Goal: Transaction & Acquisition: Subscribe to service/newsletter

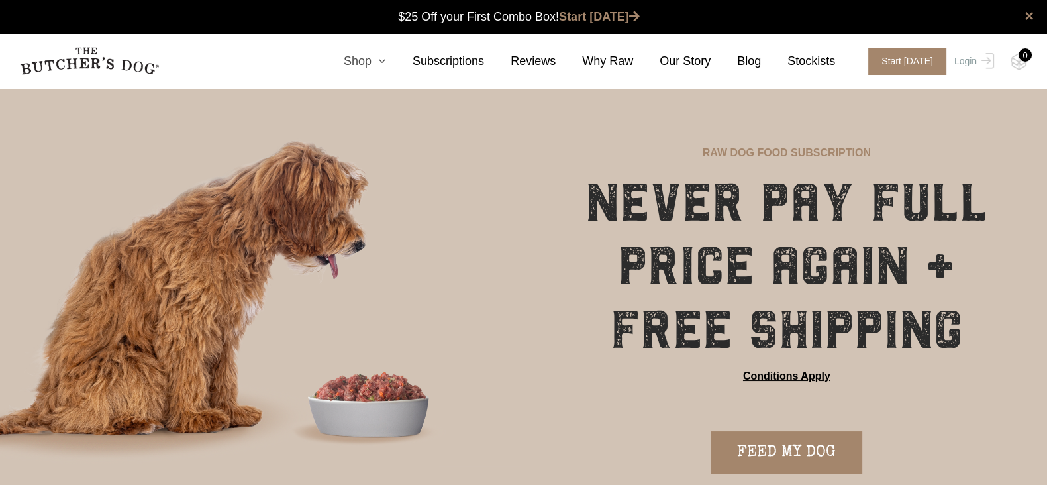
click at [386, 64] on icon at bounding box center [379, 61] width 15 height 12
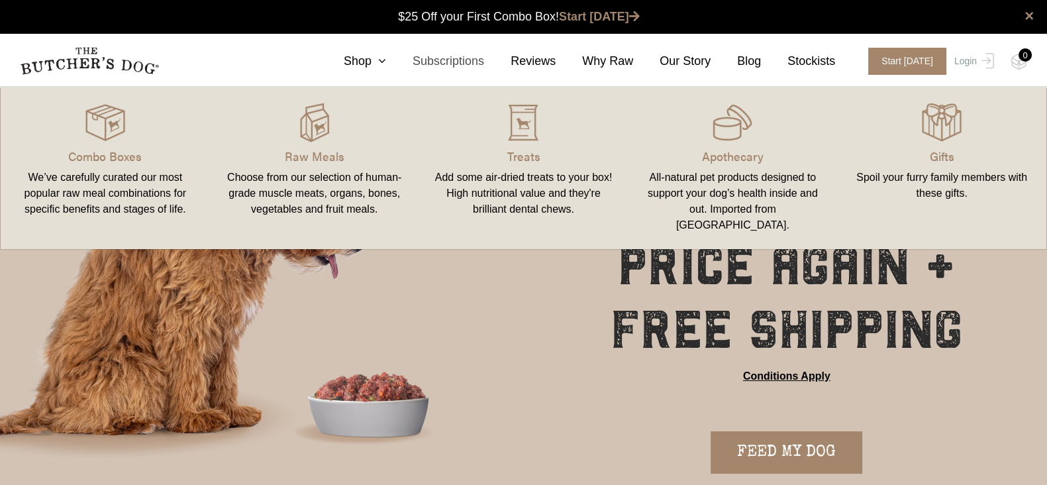
click at [450, 61] on link "Subscriptions" at bounding box center [435, 61] width 98 height 18
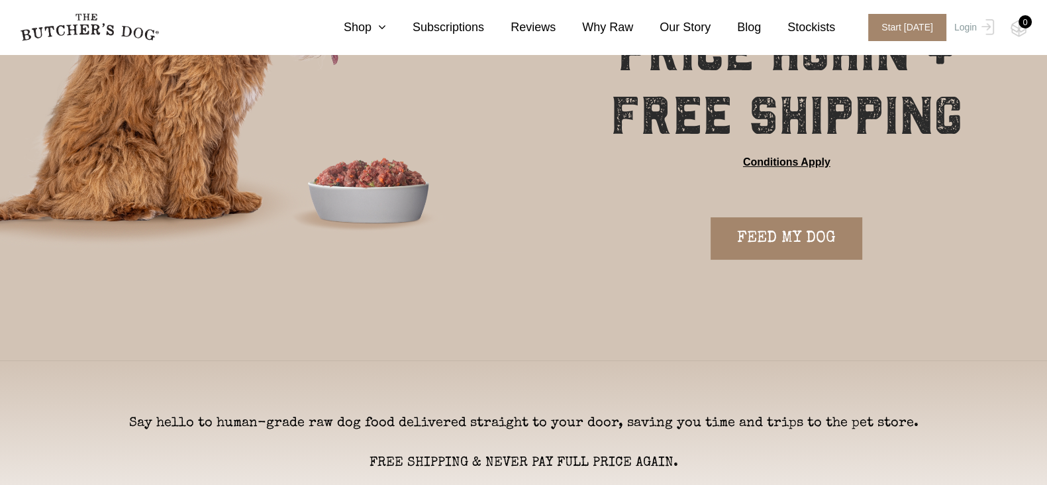
scroll to position [414, 0]
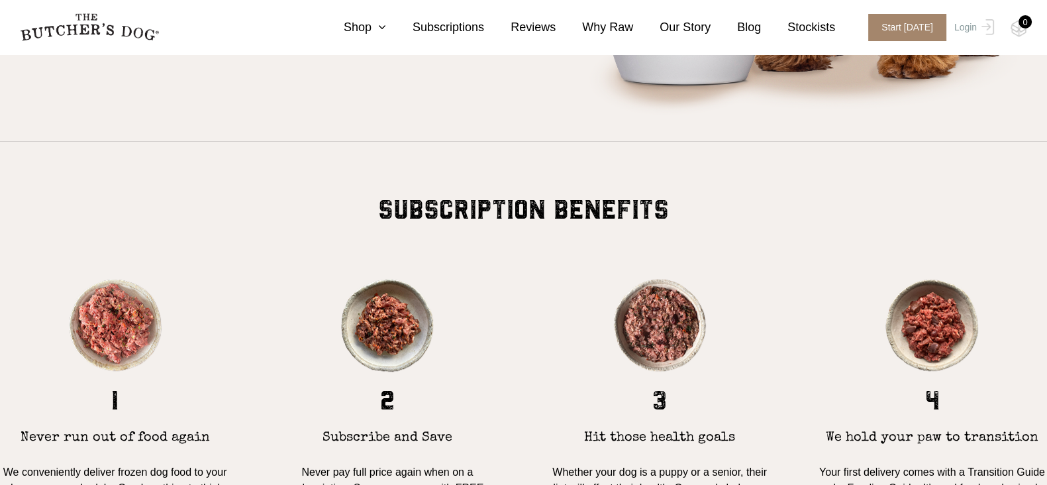
scroll to position [1154, 0]
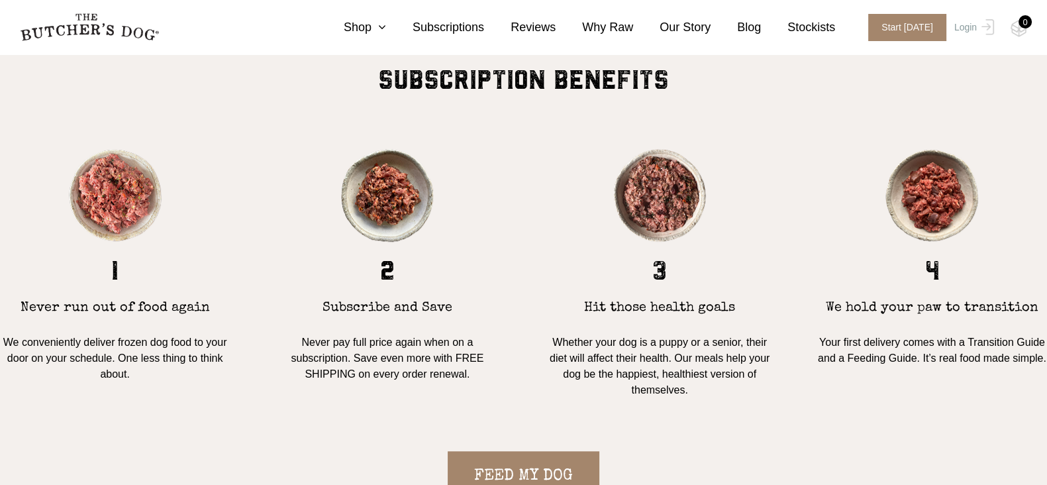
click at [75, 339] on p "We conveniently deliver frozen dog food to your door on your schedule. One less…" at bounding box center [115, 358] width 230 height 48
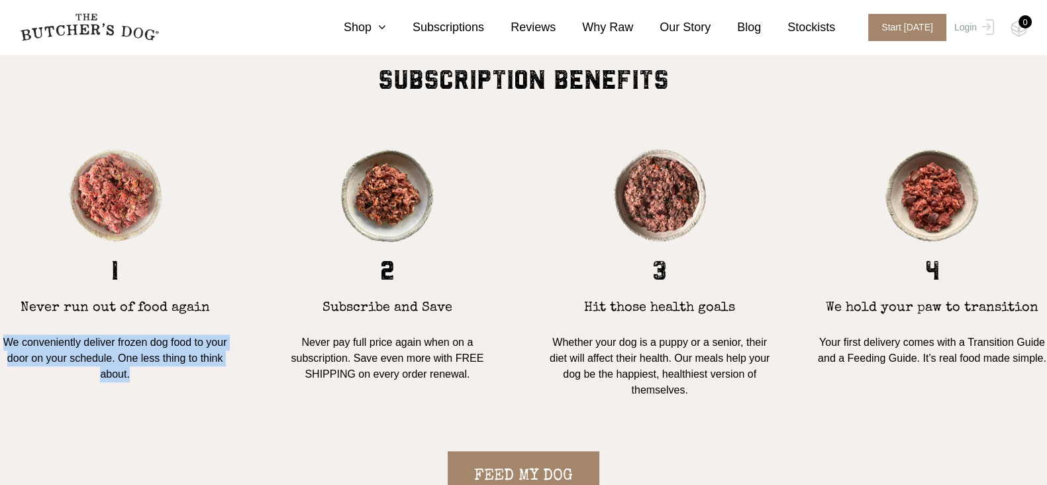
click at [75, 339] on p "We conveniently deliver frozen dog food to your door on your schedule. One less…" at bounding box center [115, 358] width 230 height 48
click at [105, 344] on p "We conveniently deliver frozen dog food to your door on your schedule. One less…" at bounding box center [115, 358] width 230 height 48
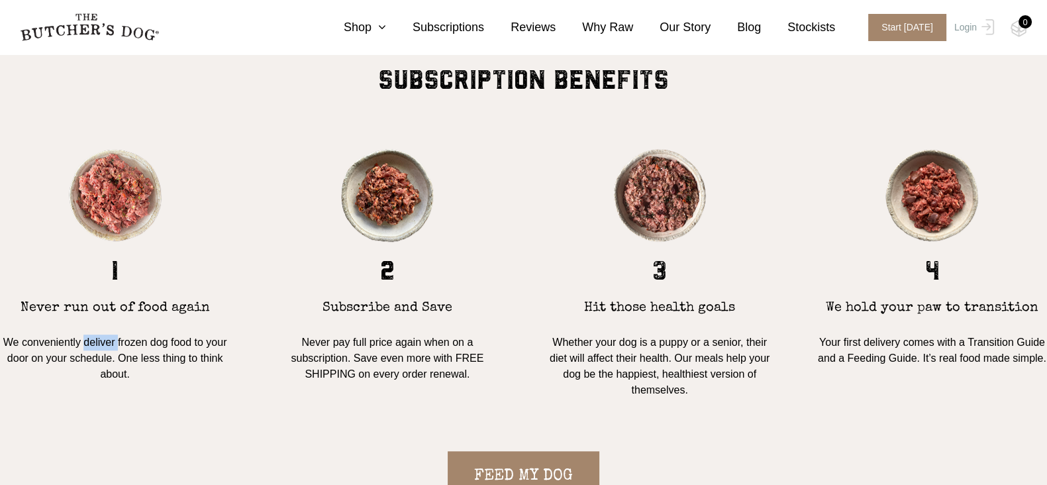
click at [105, 344] on p "We conveniently deliver frozen dog food to your door on your schedule. One less…" at bounding box center [115, 358] width 230 height 48
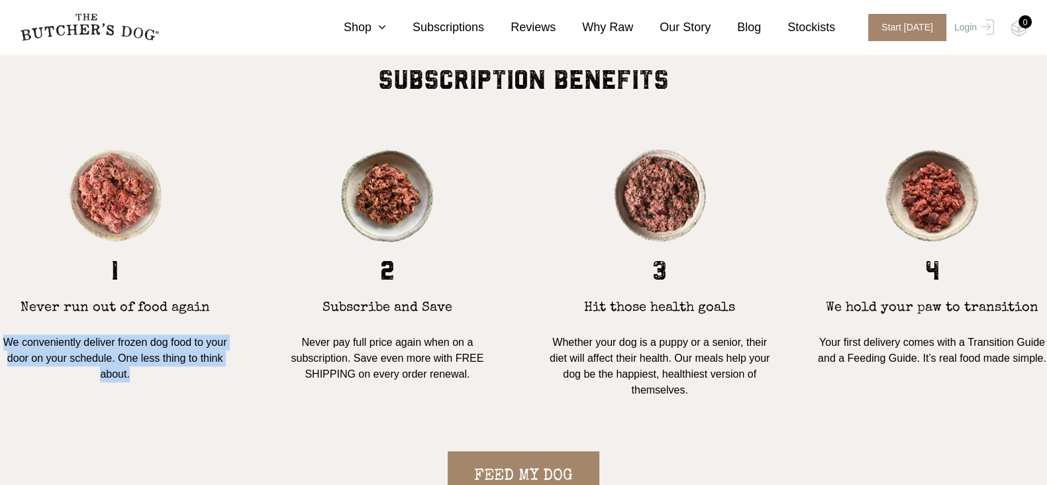
click at [105, 344] on p "We conveniently deliver frozen dog food to your door on your schedule. One less…" at bounding box center [115, 358] width 230 height 48
click at [116, 341] on p "We conveniently deliver frozen dog food to your door on your schedule. One less…" at bounding box center [115, 358] width 230 height 48
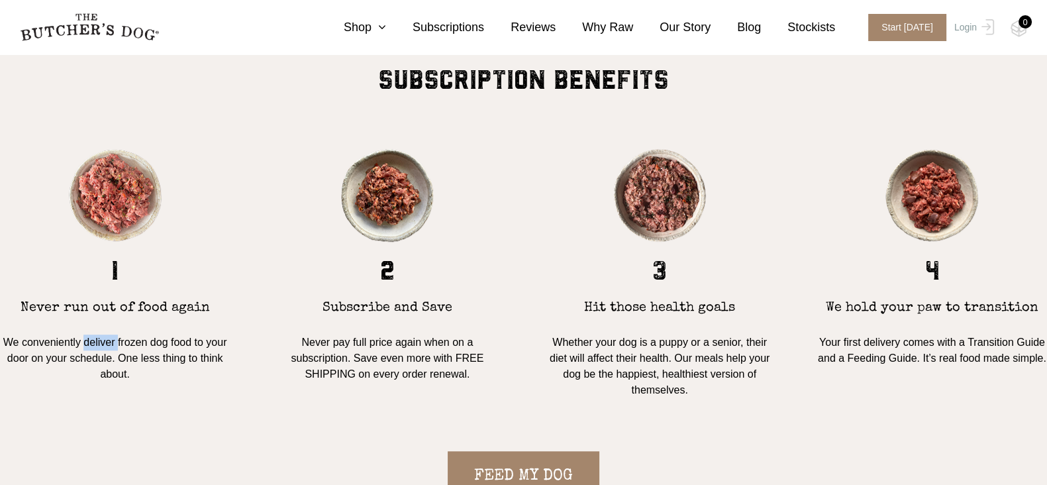
click at [116, 341] on p "We conveniently deliver frozen dog food to your door on your schedule. One less…" at bounding box center [115, 358] width 230 height 48
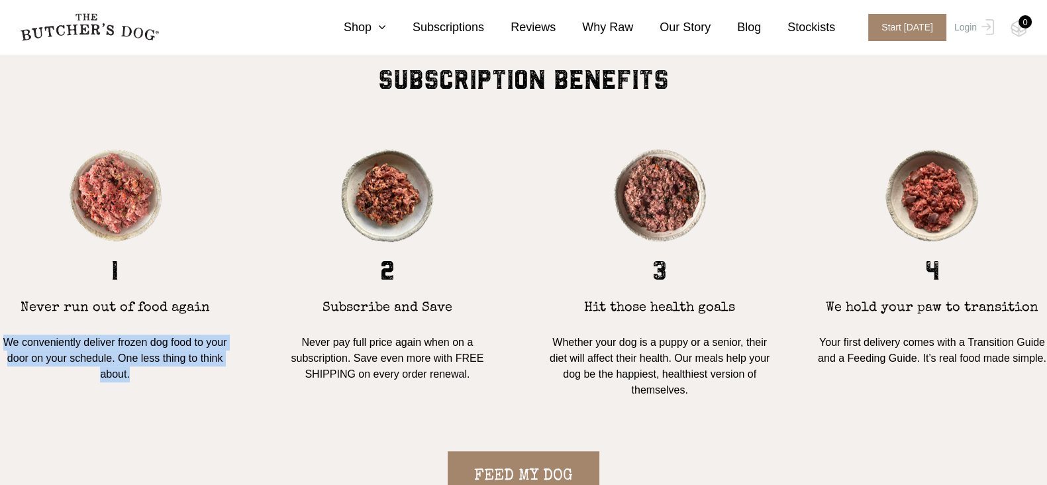
click at [116, 341] on p "We conveniently deliver frozen dog food to your door on your schedule. One less…" at bounding box center [115, 358] width 230 height 48
click at [127, 339] on p "We conveniently deliver frozen dog food to your door on your schedule. One less…" at bounding box center [115, 358] width 230 height 48
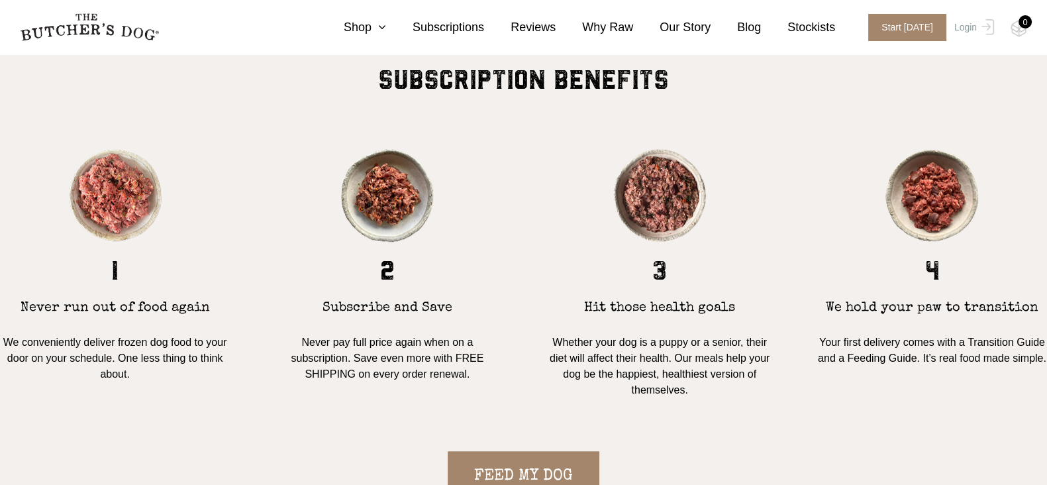
click at [313, 348] on p "Never pay full price again when on a subscription. Save even more with FREE SHI…" at bounding box center [387, 358] width 230 height 48
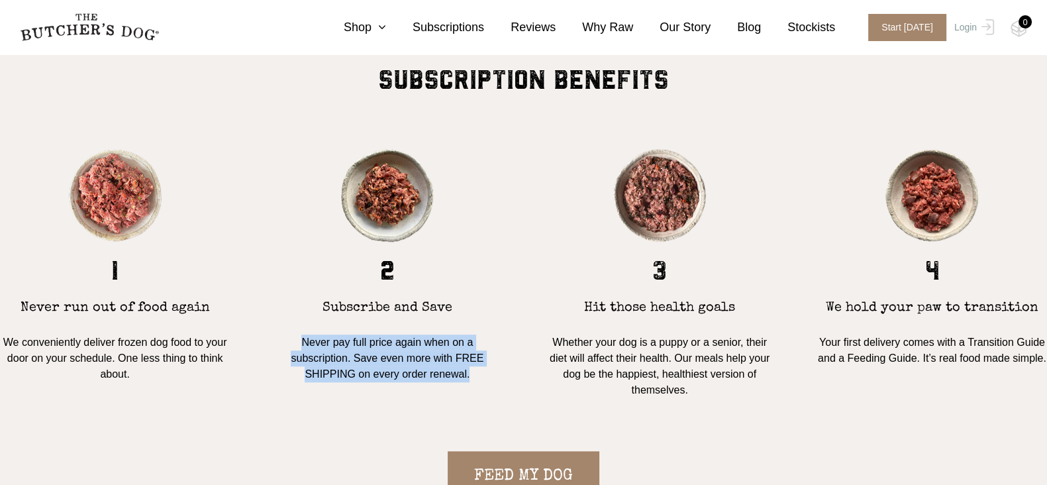
click at [313, 350] on p "Never pay full price again when on a subscription. Save even more with FREE SHI…" at bounding box center [387, 358] width 230 height 48
click at [327, 349] on p "Never pay full price again when on a subscription. Save even more with FREE SHI…" at bounding box center [387, 358] width 230 height 48
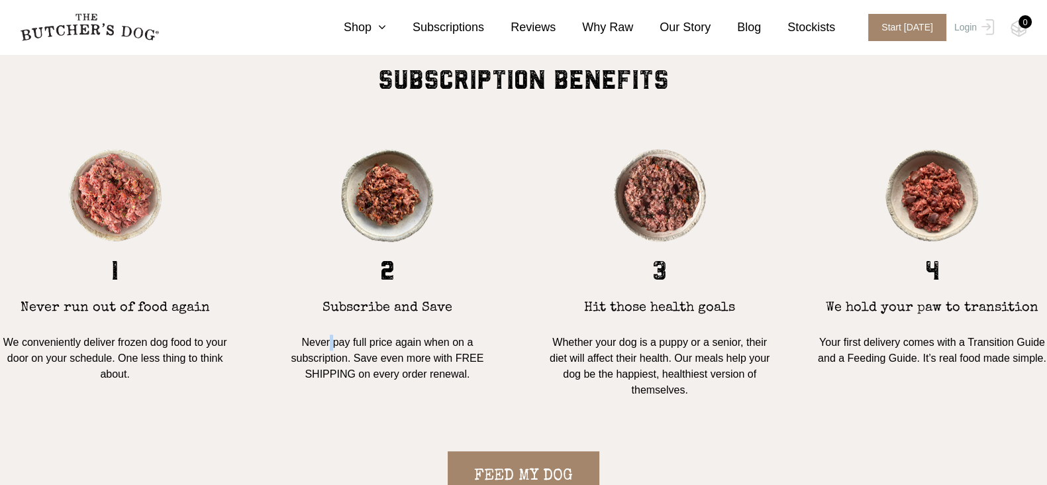
click at [327, 349] on p "Never pay full price again when on a subscription. Save even more with FREE SHI…" at bounding box center [387, 358] width 230 height 48
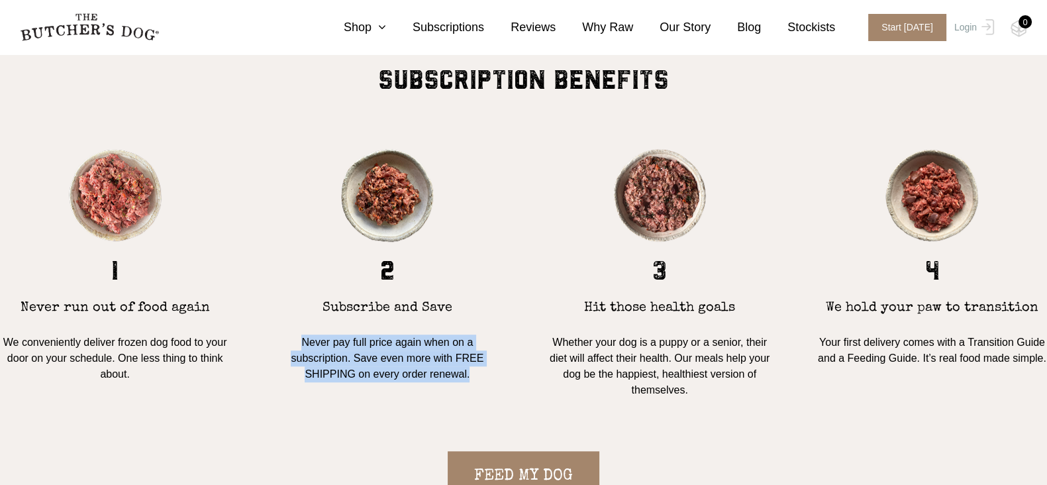
click at [327, 349] on p "Never pay full price again when on a subscription. Save even more with FREE SHI…" at bounding box center [387, 358] width 230 height 48
click at [354, 349] on p "Never pay full price again when on a subscription. Save even more with FREE SHI…" at bounding box center [387, 358] width 230 height 48
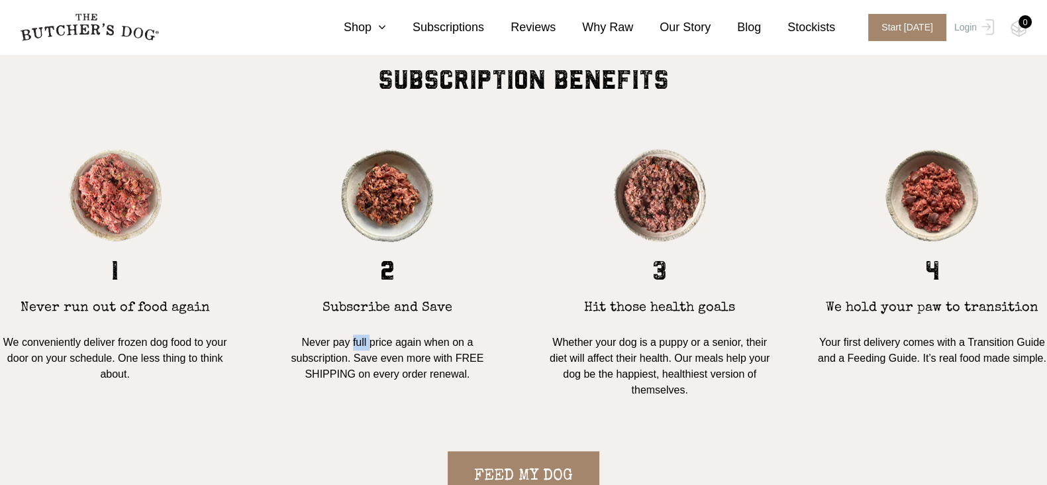
click at [354, 349] on p "Never pay full price again when on a subscription. Save even more with FREE SHI…" at bounding box center [387, 358] width 230 height 48
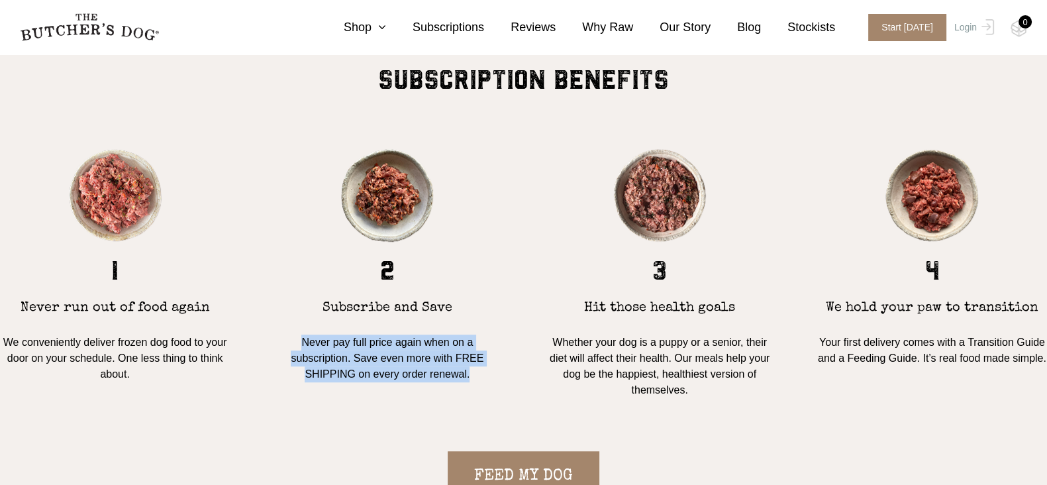
click at [354, 349] on p "Never pay full price again when on a subscription. Save even more with FREE SHI…" at bounding box center [387, 358] width 230 height 48
click at [374, 348] on p "Never pay full price again when on a subscription. Save even more with FREE SHI…" at bounding box center [387, 358] width 230 height 48
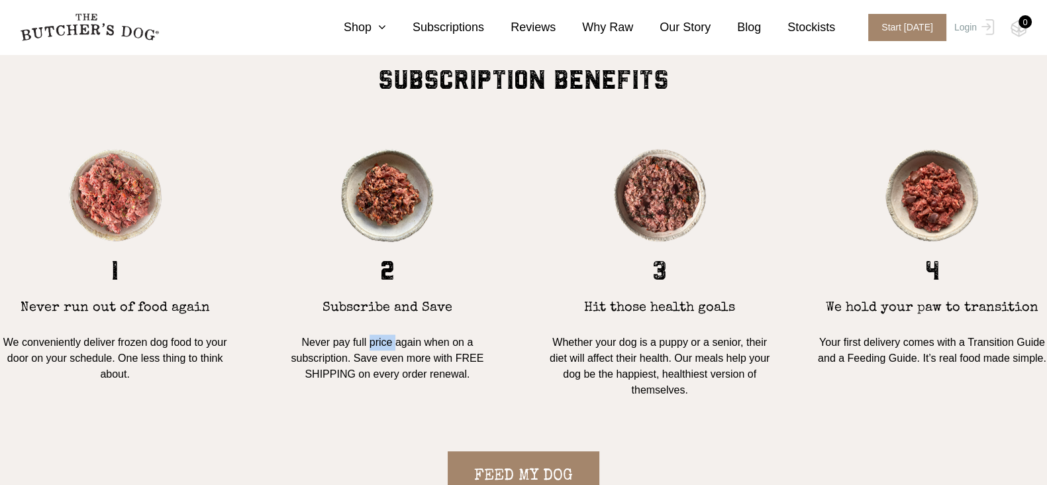
click at [374, 348] on p "Never pay full price again when on a subscription. Save even more with FREE SHI…" at bounding box center [387, 358] width 230 height 48
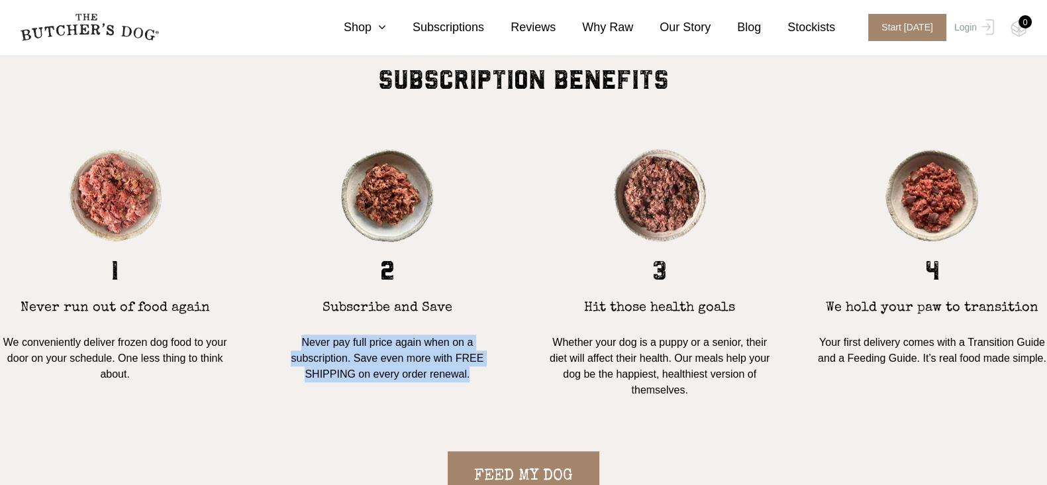
click at [374, 348] on p "Never pay full price again when on a subscription. Save even more with FREE SHI…" at bounding box center [387, 358] width 230 height 48
click at [388, 364] on p "Never pay full price again when on a subscription. Save even more with FREE SHI…" at bounding box center [387, 358] width 230 height 48
click at [408, 360] on p "Never pay full price again when on a subscription. Save even more with FREE SHI…" at bounding box center [387, 358] width 230 height 48
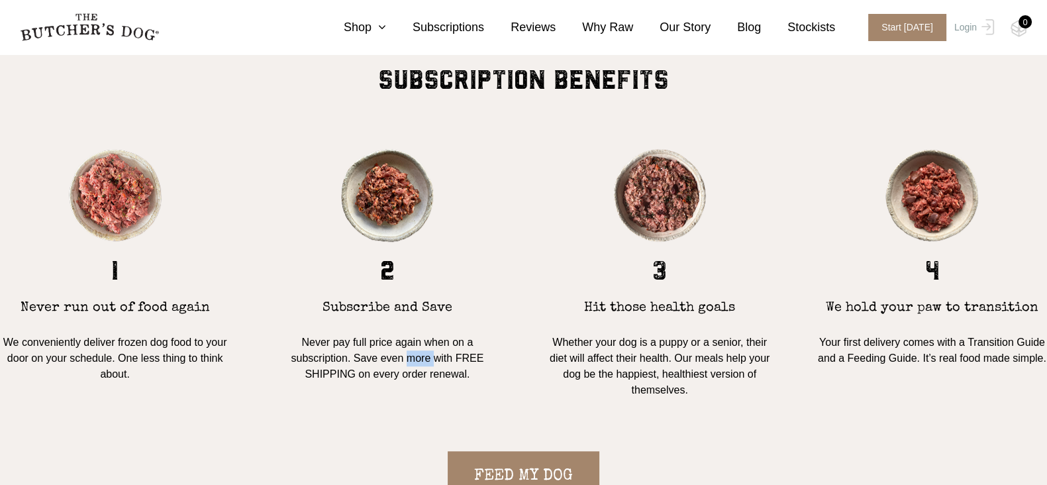
click at [408, 360] on p "Never pay full price again when on a subscription. Save even more with FREE SHI…" at bounding box center [387, 358] width 230 height 48
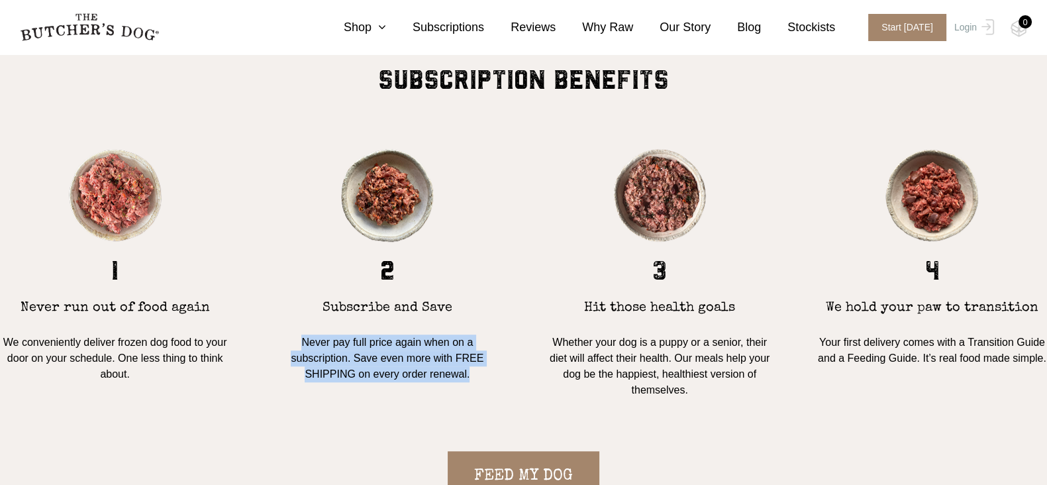
click at [408, 360] on p "Never pay full price again when on a subscription. Save even more with FREE SHI…" at bounding box center [387, 358] width 230 height 48
click at [424, 354] on p "Never pay full price again when on a subscription. Save even more with FREE SHI…" at bounding box center [387, 358] width 230 height 48
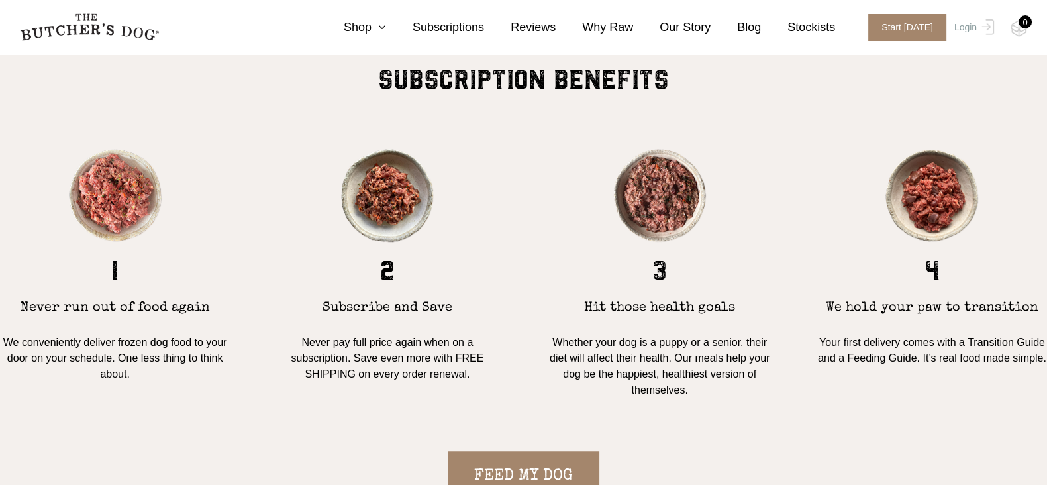
click at [570, 348] on p "Whether your dog is a puppy or a senior, their diet will affect their health. O…" at bounding box center [660, 366] width 230 height 64
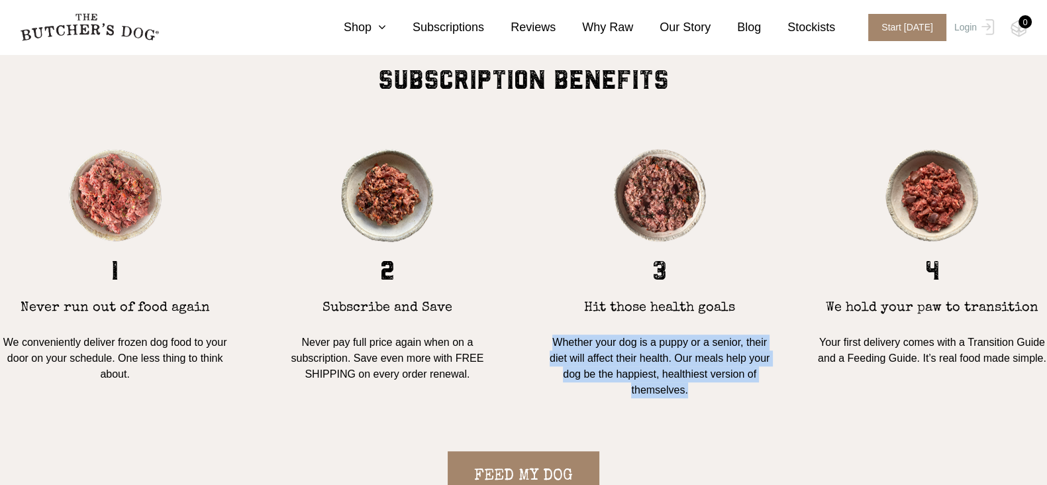
drag, startPoint x: 570, startPoint y: 348, endPoint x: 622, endPoint y: 345, distance: 52.4
click at [572, 348] on p "Whether your dog is a puppy or a senior, their diet will affect their health. O…" at bounding box center [660, 366] width 230 height 64
click at [622, 345] on p "Whether your dog is a puppy or a senior, their diet will affect their health. O…" at bounding box center [660, 366] width 230 height 64
drag, startPoint x: 646, startPoint y: 338, endPoint x: 669, endPoint y: 372, distance: 40.6
click at [669, 372] on p "Whether your dog is a puppy or a senior, their diet will affect their health. O…" at bounding box center [660, 366] width 230 height 64
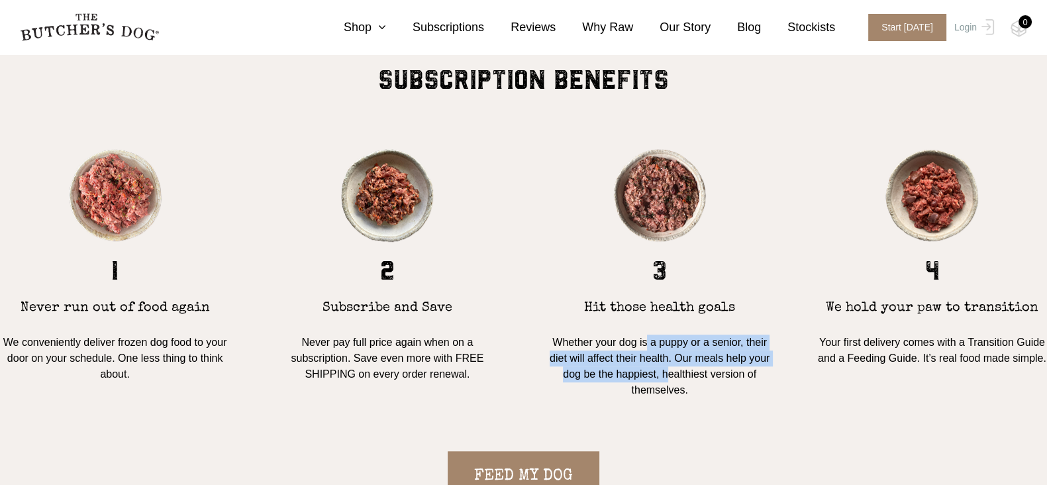
click at [669, 372] on p "Whether your dog is a puppy or a senior, their diet will affect their health. O…" at bounding box center [660, 366] width 230 height 64
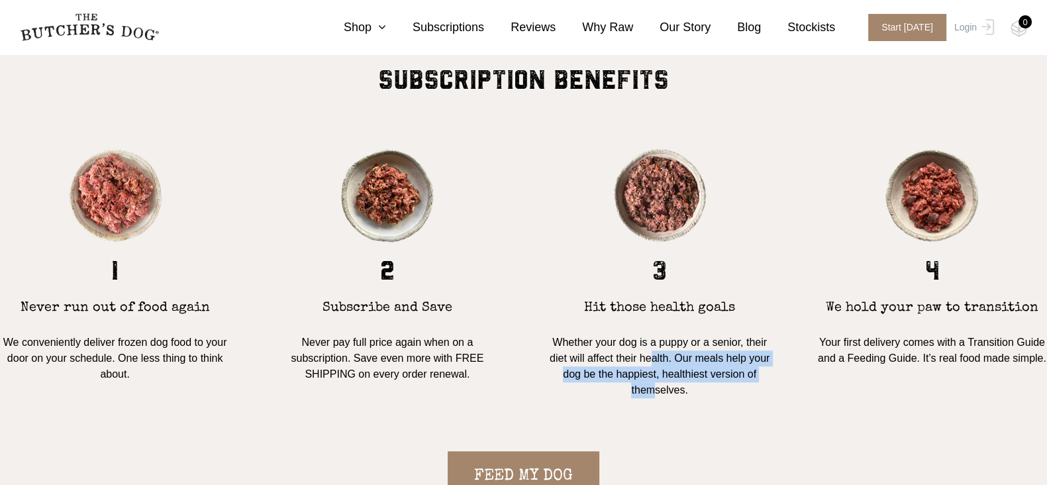
drag, startPoint x: 656, startPoint y: 375, endPoint x: 659, endPoint y: 387, distance: 12.4
click at [659, 387] on p "Whether your dog is a puppy or a senior, their diet will affect their health. O…" at bounding box center [660, 366] width 230 height 64
drag, startPoint x: 658, startPoint y: 372, endPoint x: 656, endPoint y: 359, distance: 12.9
click at [655, 359] on p "Whether your dog is a puppy or a senior, their diet will affect their health. O…" at bounding box center [660, 366] width 230 height 64
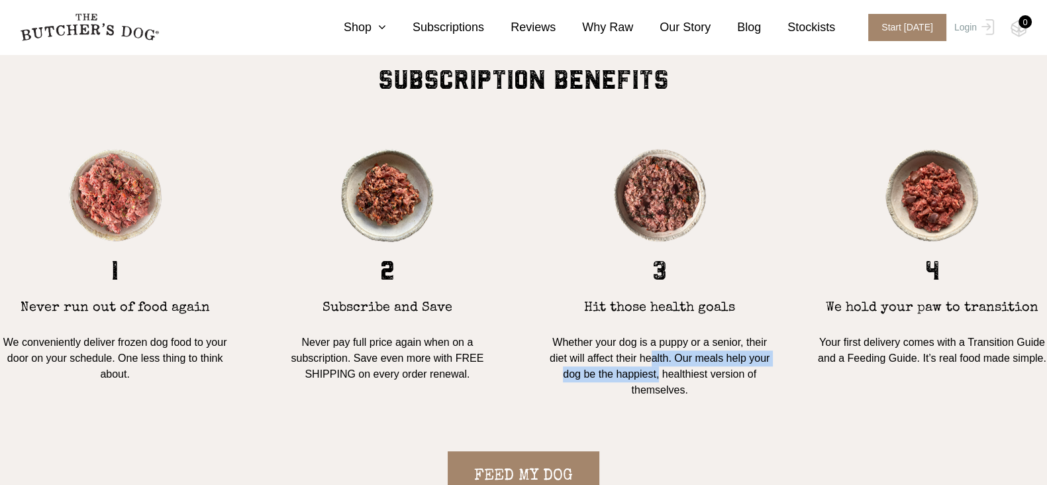
click at [656, 359] on p "Whether your dog is a puppy or a senior, their diet will affect their health. O…" at bounding box center [660, 366] width 230 height 64
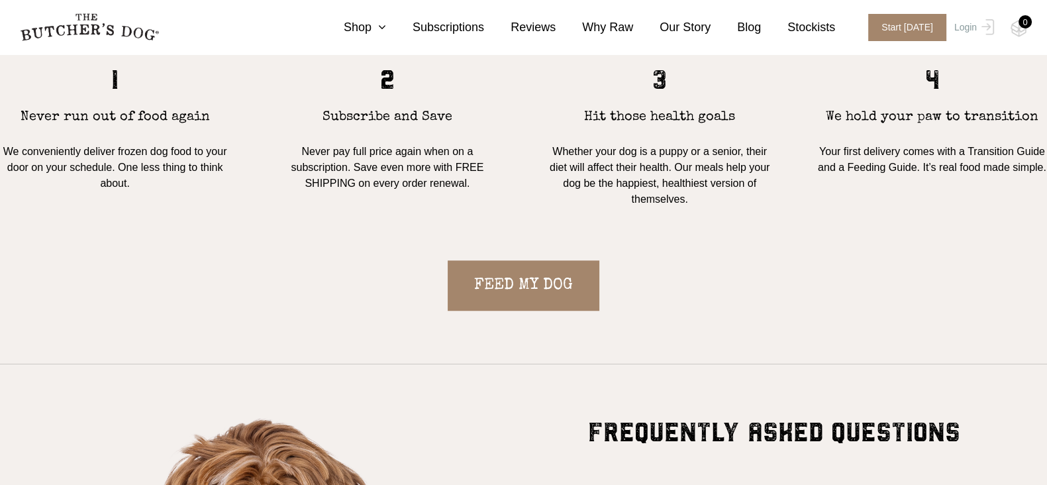
scroll to position [1319, 0]
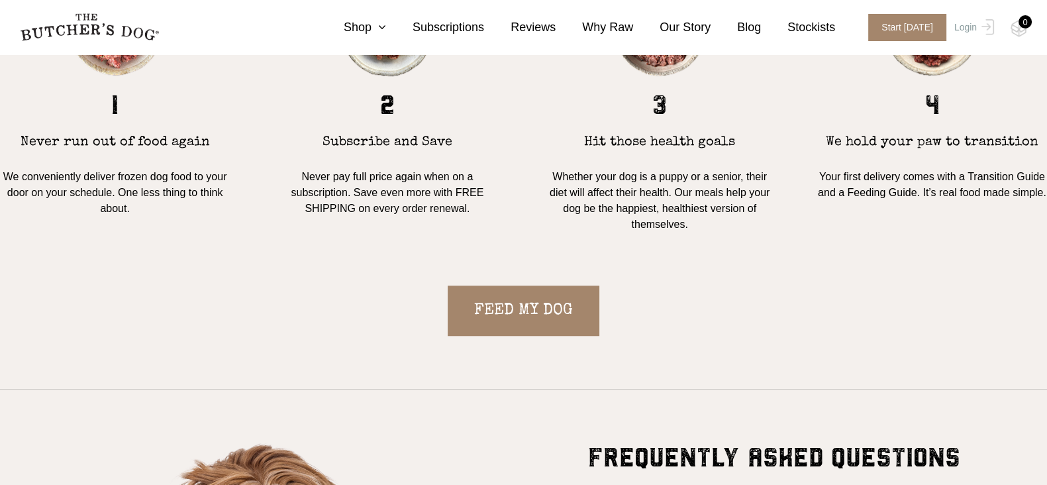
click at [884, 194] on p "Your first delivery comes with a Transition Guide and a Feeding Guide. It’s rea…" at bounding box center [932, 185] width 230 height 32
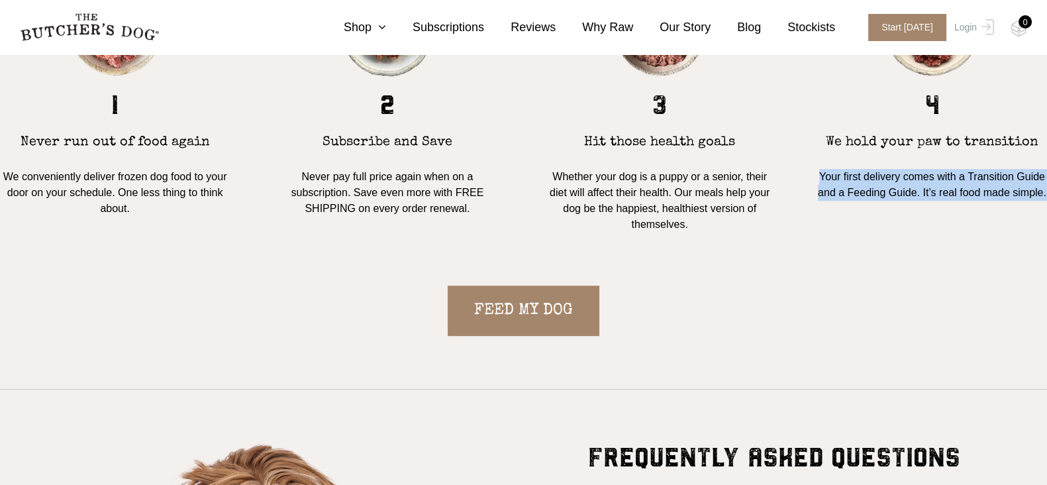
click at [884, 194] on p "Your first delivery comes with a Transition Guide and a Feeding Guide. It’s rea…" at bounding box center [932, 185] width 230 height 32
click at [897, 197] on p "Your first delivery comes with a Transition Guide and a Feeding Guide. It’s rea…" at bounding box center [932, 185] width 230 height 32
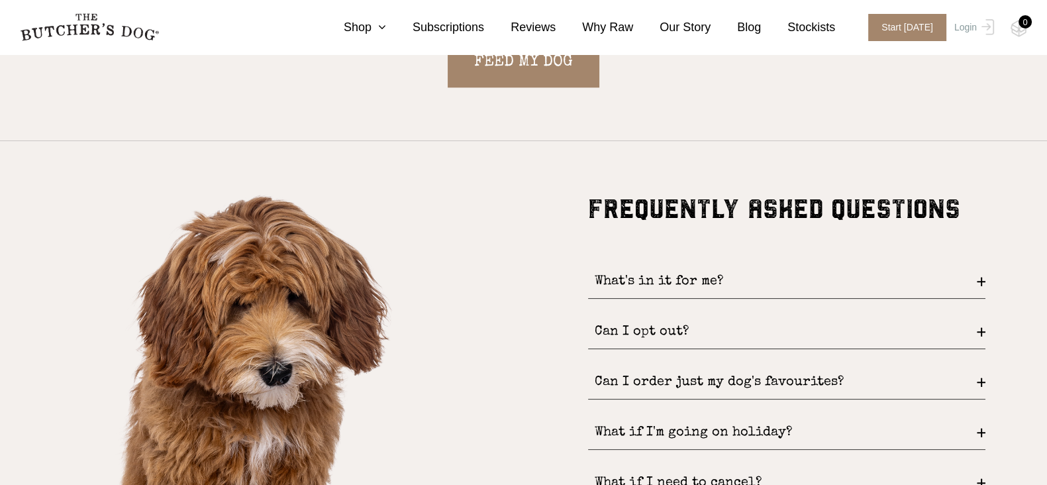
scroll to position [1650, 0]
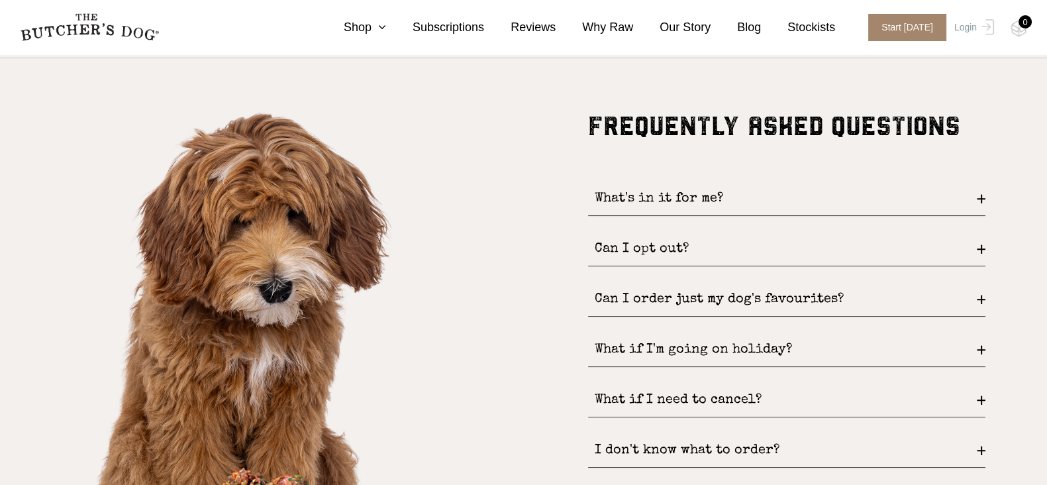
click at [714, 197] on div "What's in it for me?" at bounding box center [786, 199] width 397 height 34
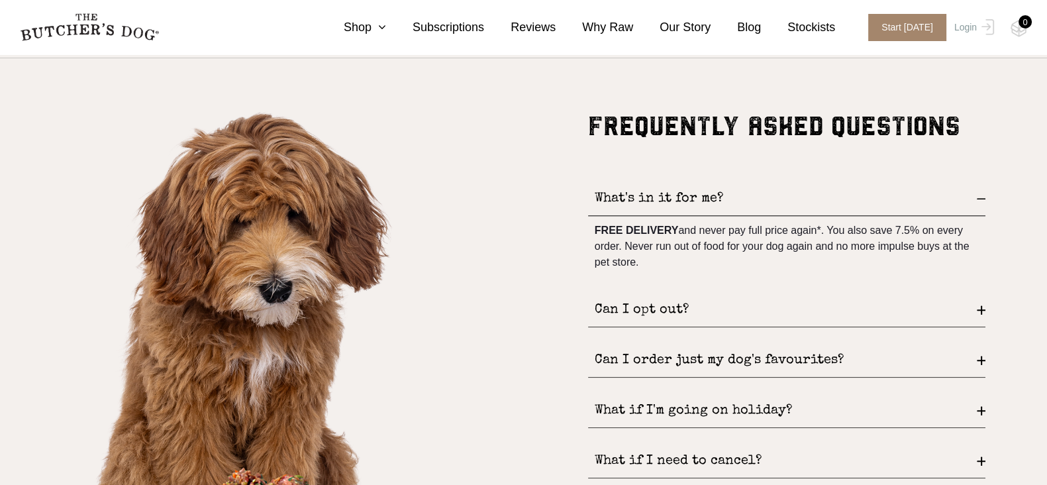
click at [714, 201] on div "What's in it for me?" at bounding box center [786, 199] width 397 height 34
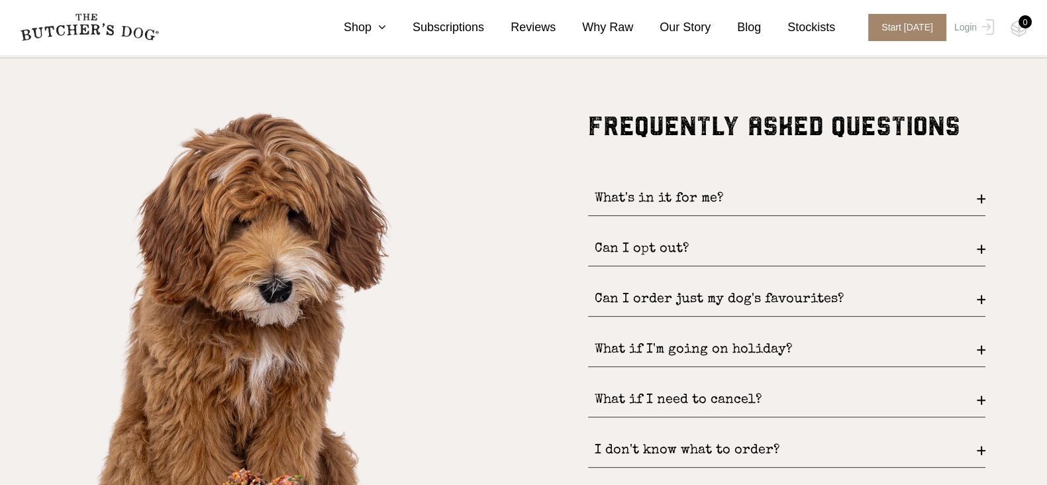
click at [691, 249] on div "Can I opt out?" at bounding box center [786, 249] width 397 height 34
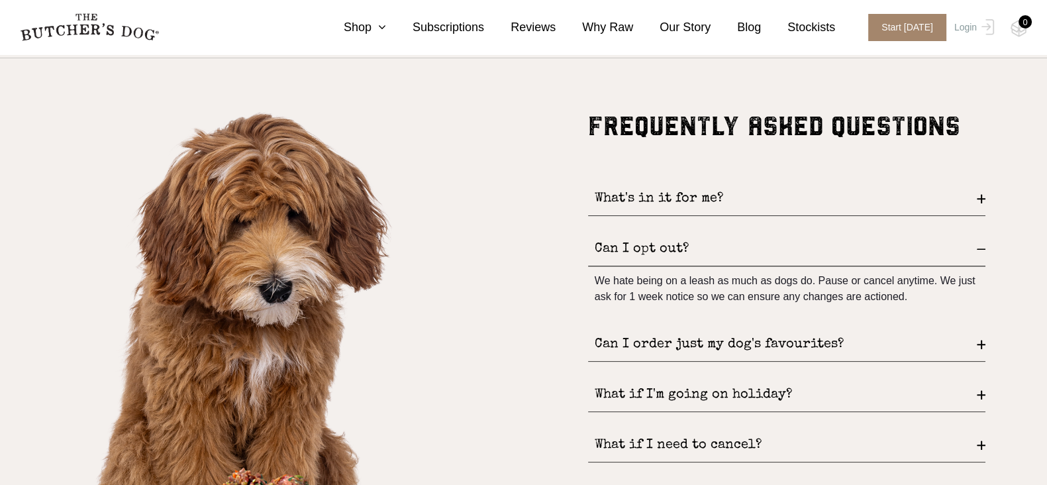
click at [691, 295] on div "We hate being on a leash as much as dogs do. Pause or cancel anytime. We just a…" at bounding box center [786, 288] width 397 height 45
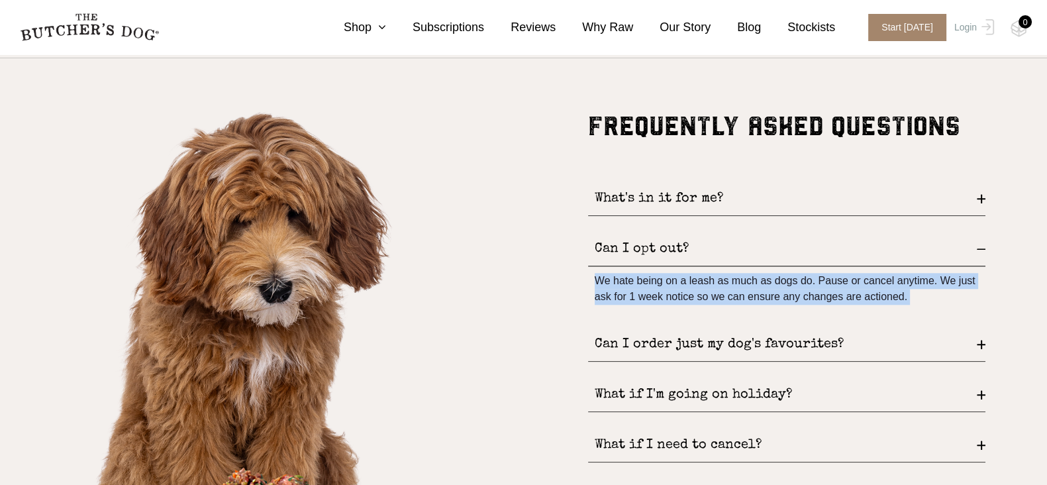
click at [691, 295] on div "We hate being on a leash as much as dogs do. Pause or cancel anytime. We just a…" at bounding box center [786, 288] width 397 height 45
click at [719, 284] on div "We hate being on a leash as much as dogs do. Pause or cancel anytime. We just a…" at bounding box center [786, 288] width 397 height 45
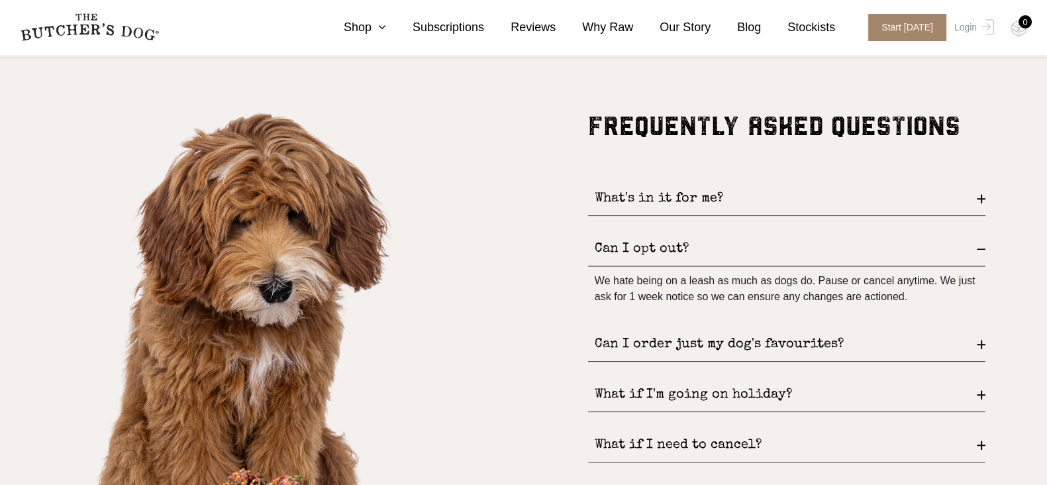
click at [730, 247] on div "Can I opt out?" at bounding box center [786, 249] width 397 height 34
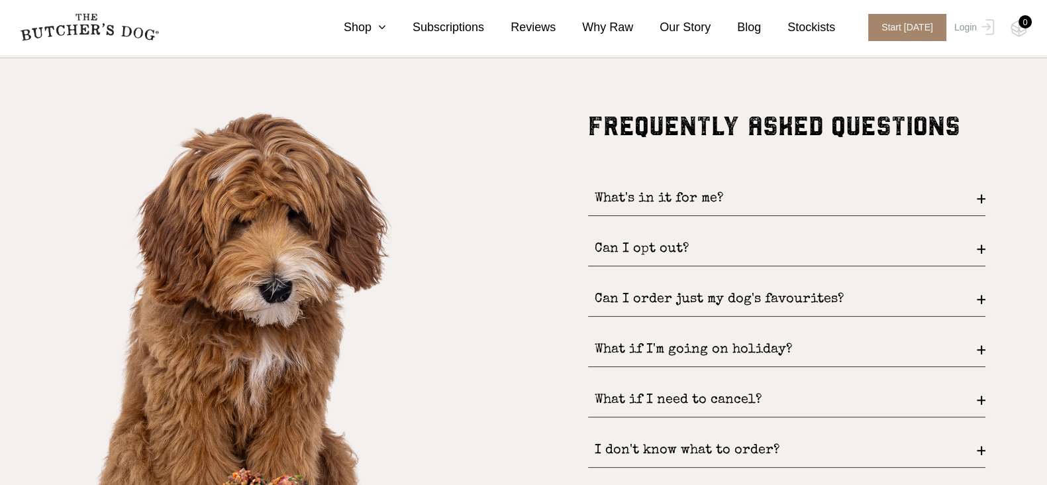
click at [746, 289] on div "Can I order just my dog's favourites?" at bounding box center [786, 300] width 397 height 34
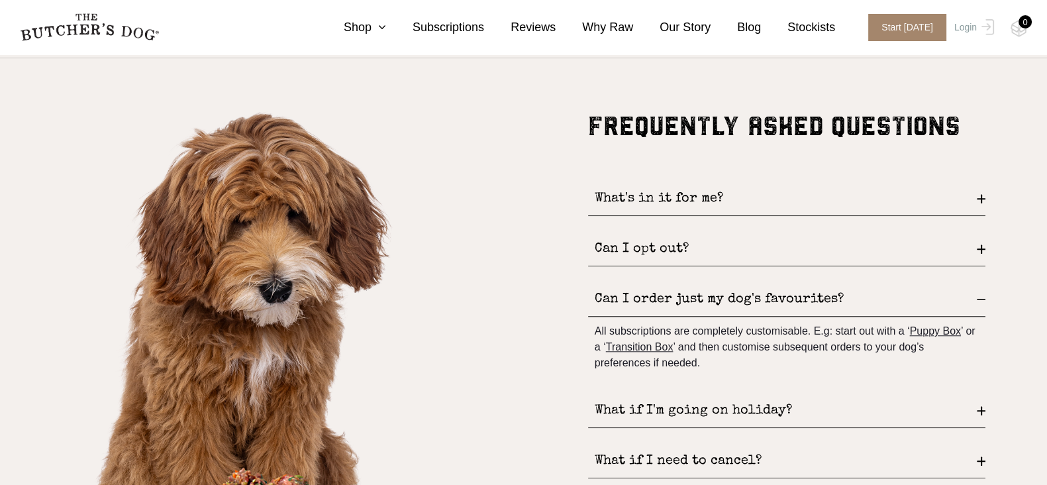
click at [733, 339] on div "All subscriptions are completely customisable. E.g: start out with a ‘ Puppy Bo…" at bounding box center [786, 347] width 397 height 61
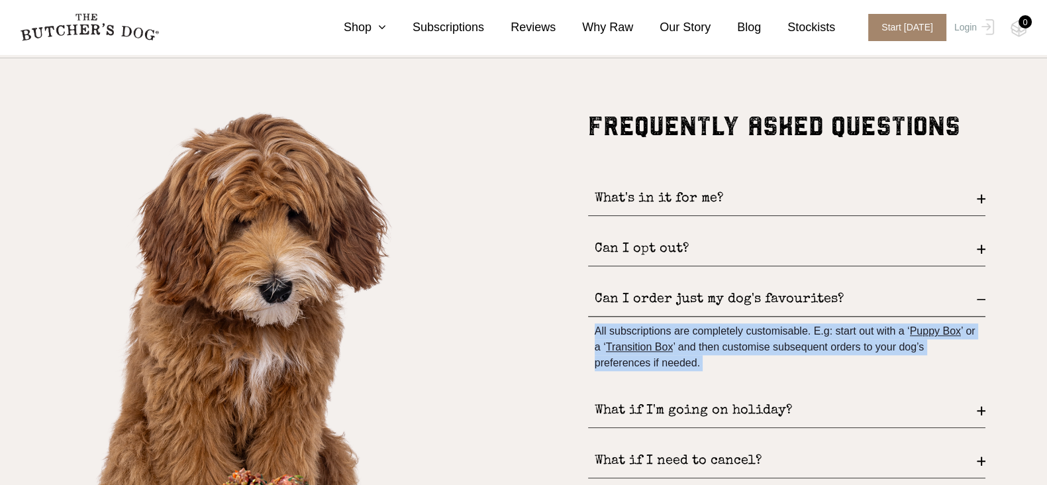
click at [733, 339] on div "All subscriptions are completely customisable. E.g: start out with a ‘ Puppy Bo…" at bounding box center [786, 347] width 397 height 61
click at [738, 336] on div "All subscriptions are completely customisable. E.g: start out with a ‘ Puppy Bo…" at bounding box center [786, 347] width 397 height 61
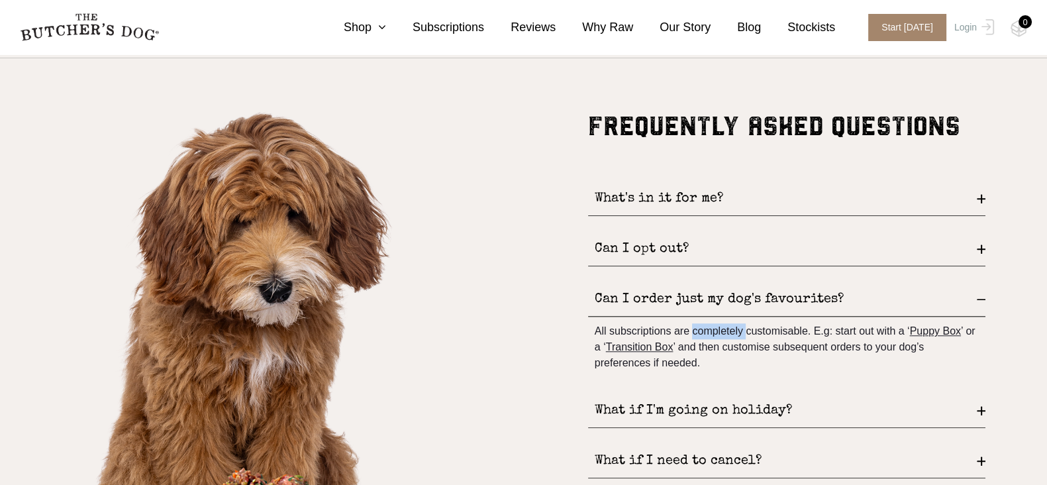
click at [738, 336] on div "All subscriptions are completely customisable. E.g: start out with a ‘ Puppy Bo…" at bounding box center [786, 347] width 397 height 61
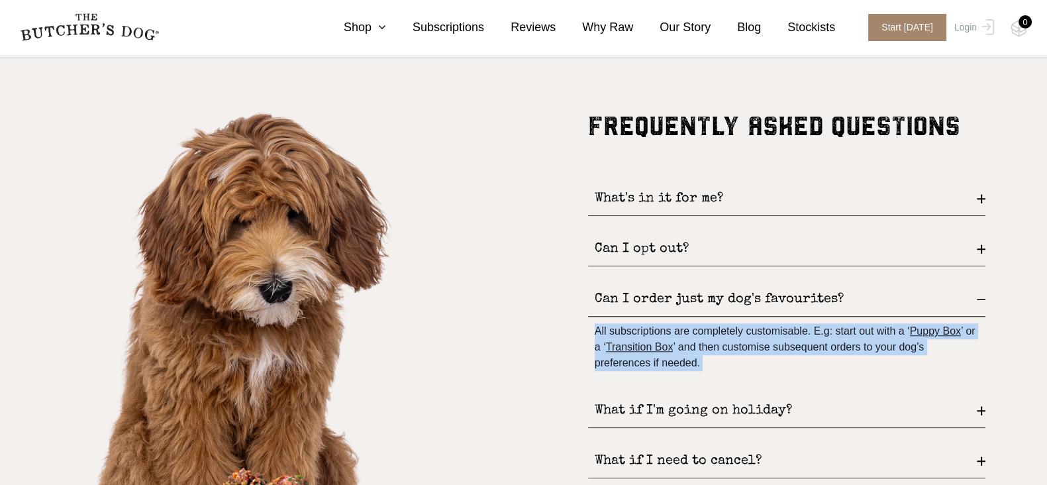
click at [738, 336] on div "All subscriptions are completely customisable. E.g: start out with a ‘ Puppy Bo…" at bounding box center [786, 347] width 397 height 61
click at [750, 334] on div "All subscriptions are completely customisable. E.g: start out with a ‘ Puppy Bo…" at bounding box center [786, 347] width 397 height 61
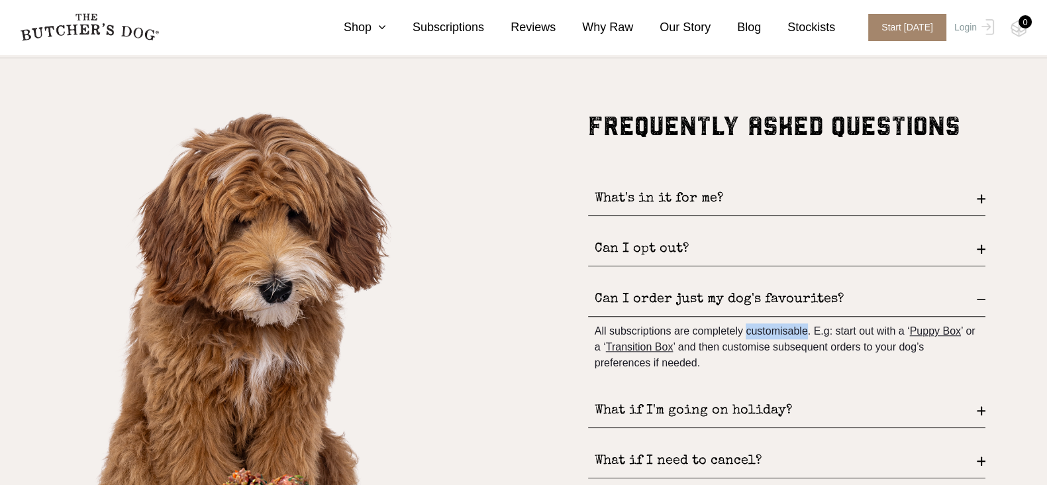
click at [750, 334] on div "All subscriptions are completely customisable. E.g: start out with a ‘ Puppy Bo…" at bounding box center [786, 347] width 397 height 61
click at [753, 332] on div "All subscriptions are completely customisable. E.g: start out with a ‘ Puppy Bo…" at bounding box center [786, 347] width 397 height 61
click at [760, 331] on div "All subscriptions are completely customisable. E.g: start out with a ‘ Puppy Bo…" at bounding box center [786, 347] width 397 height 61
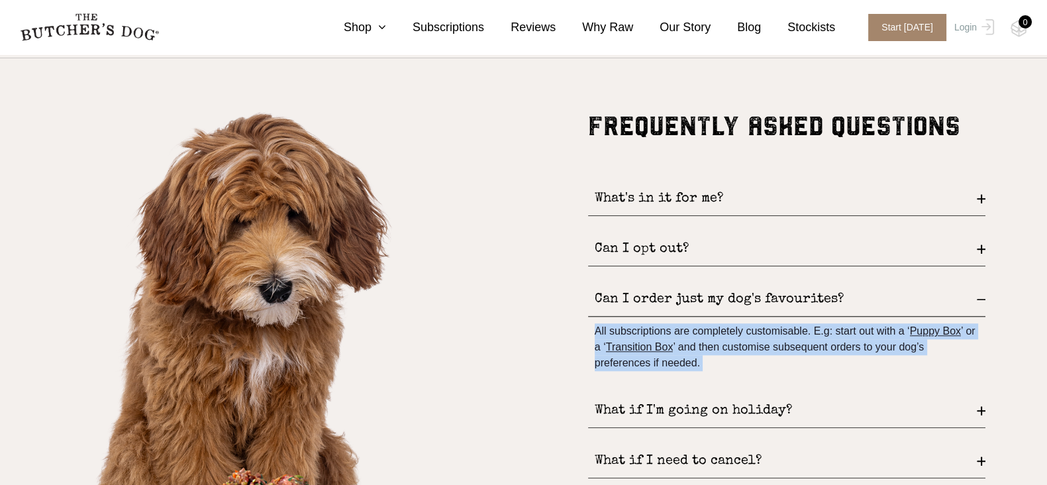
click at [760, 331] on div "All subscriptions are completely customisable. E.g: start out with a ‘ Puppy Bo…" at bounding box center [786, 347] width 397 height 61
click at [771, 337] on div "All subscriptions are completely customisable. E.g: start out with a ‘ Puppy Bo…" at bounding box center [786, 347] width 397 height 61
click at [770, 342] on div "All subscriptions are completely customisable. E.g: start out with a ‘ Puppy Bo…" at bounding box center [786, 347] width 397 height 61
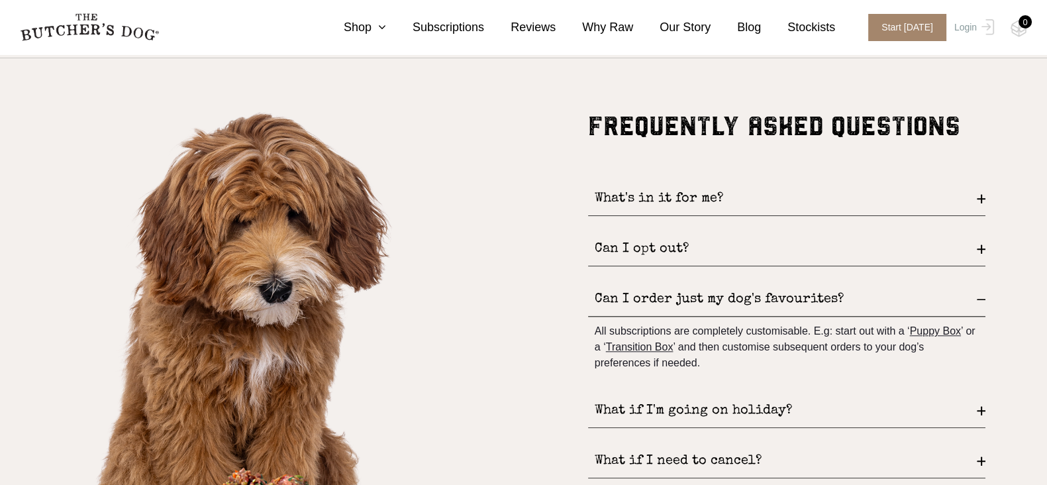
click at [783, 296] on div "Can I order just my dog's favourites?" at bounding box center [786, 300] width 397 height 34
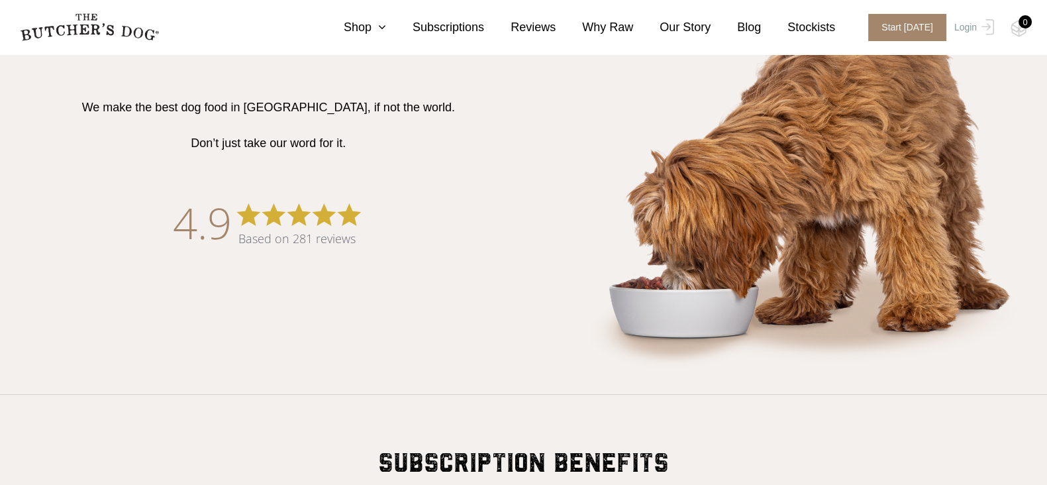
scroll to position [657, 0]
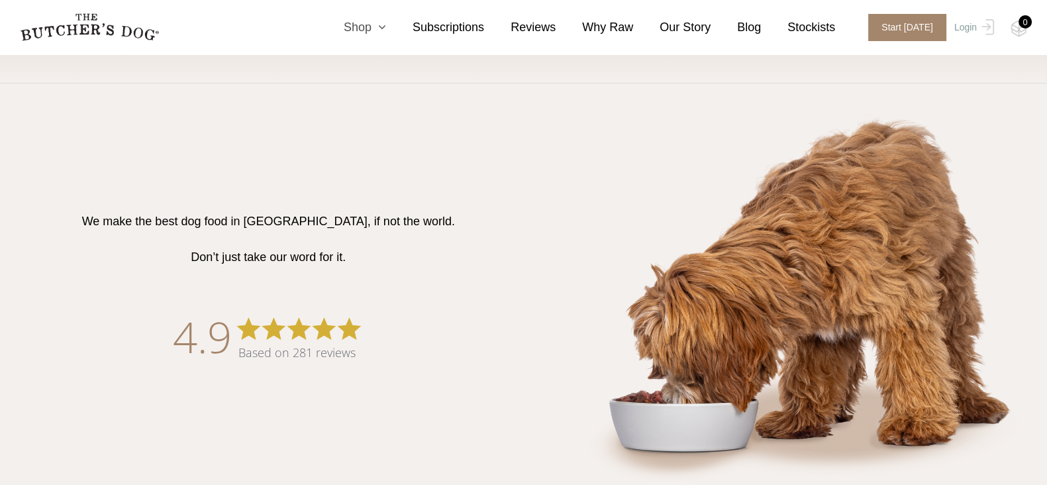
click at [342, 23] on link "Shop" at bounding box center [351, 28] width 69 height 18
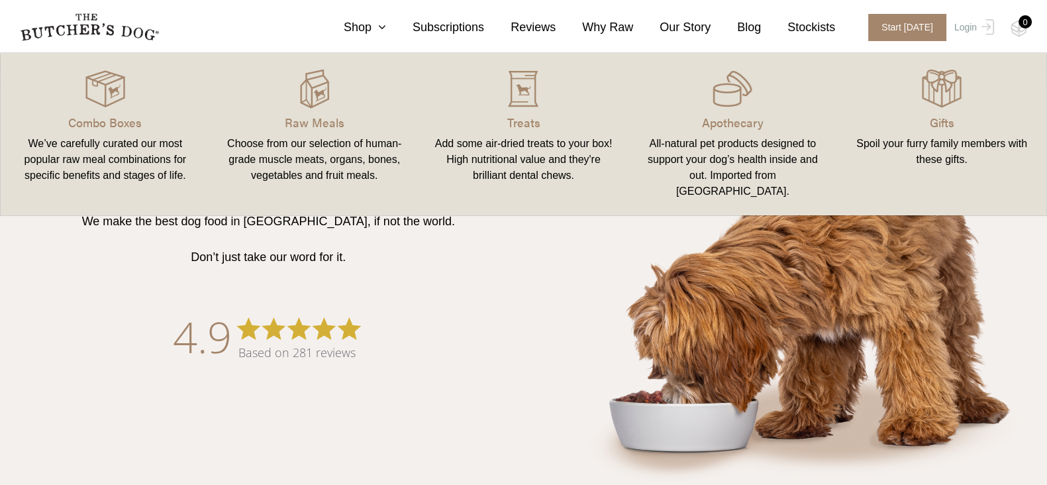
click at [122, 134] on link "Combo Boxes We’ve carefully curated our most popular raw meal combinations for …" at bounding box center [105, 134] width 209 height 136
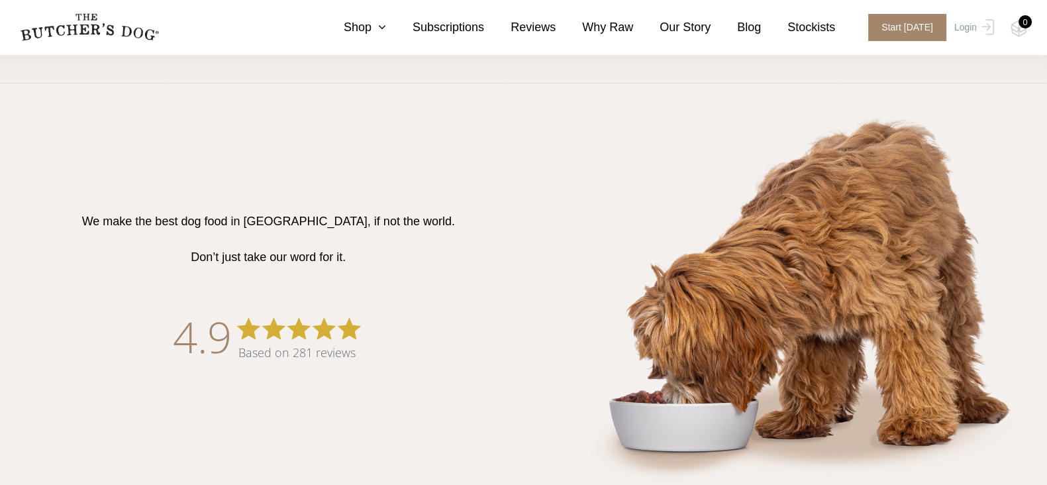
scroll to position [652, 0]
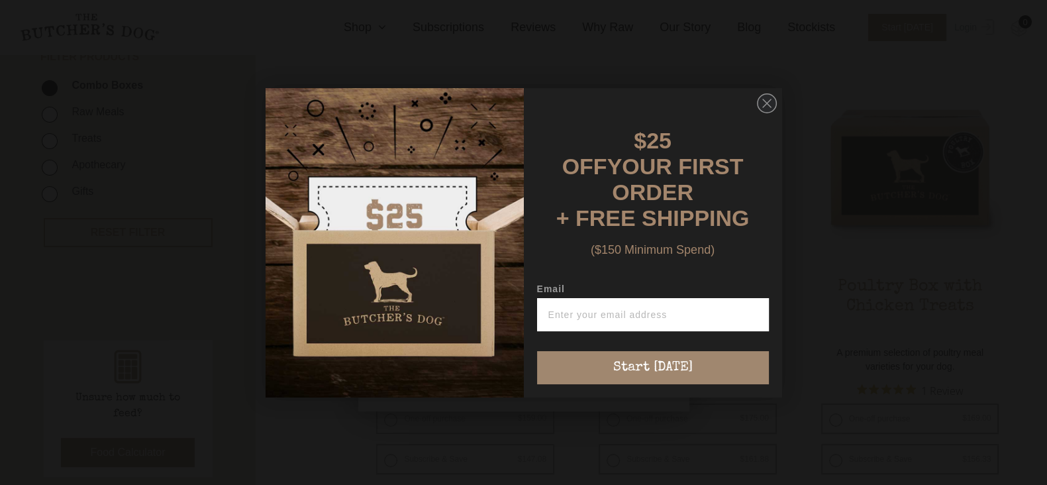
click at [485, 243] on img "POPUP Form" at bounding box center [395, 242] width 258 height 309
click at [771, 103] on circle "Close dialog" at bounding box center [766, 102] width 19 height 19
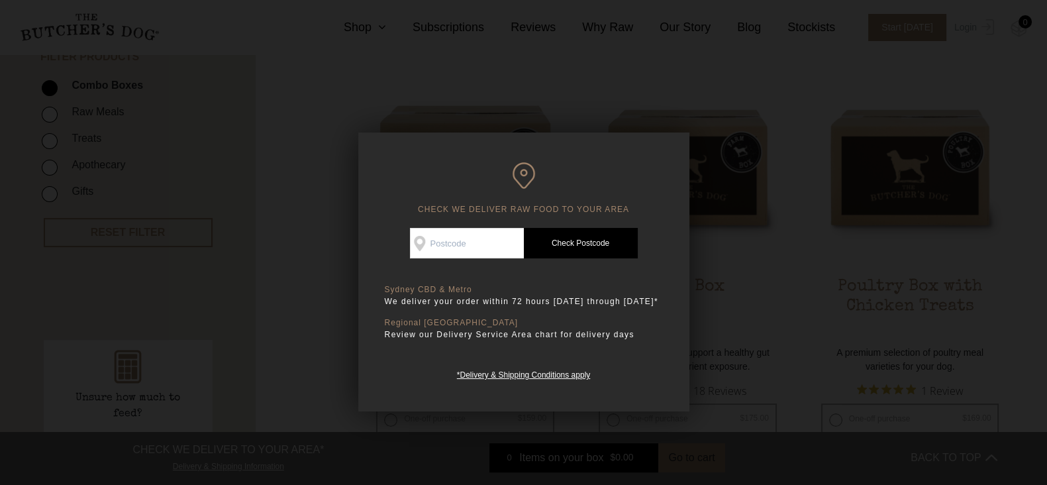
click at [470, 243] on input "Check Availability At" at bounding box center [467, 243] width 114 height 30
type input "3072"
click at [548, 260] on div "Good news! We deliver to your area Check Availability At 3072 Check Postcode TR…" at bounding box center [524, 305] width 278 height 154
click at [560, 252] on link "Check Postcode" at bounding box center [581, 243] width 114 height 30
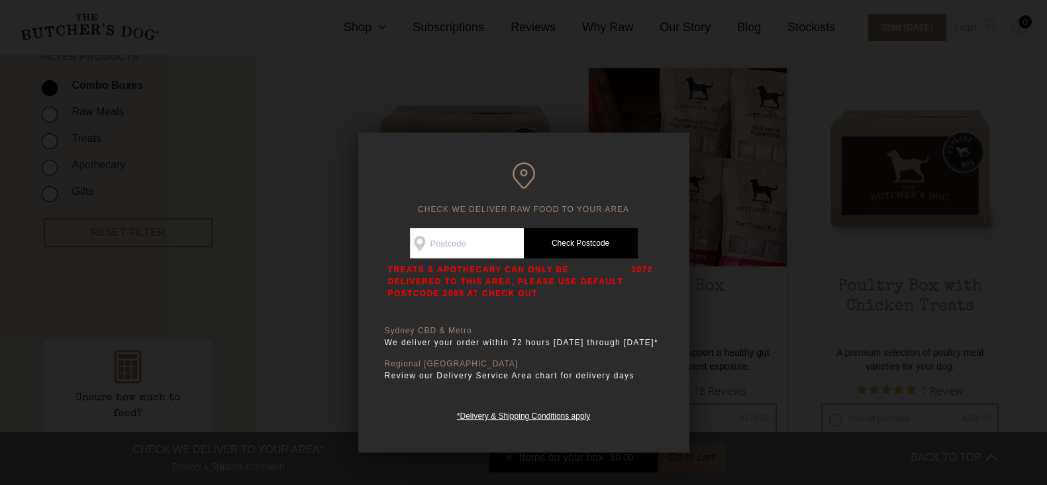
click at [767, 179] on div at bounding box center [523, 242] width 1047 height 485
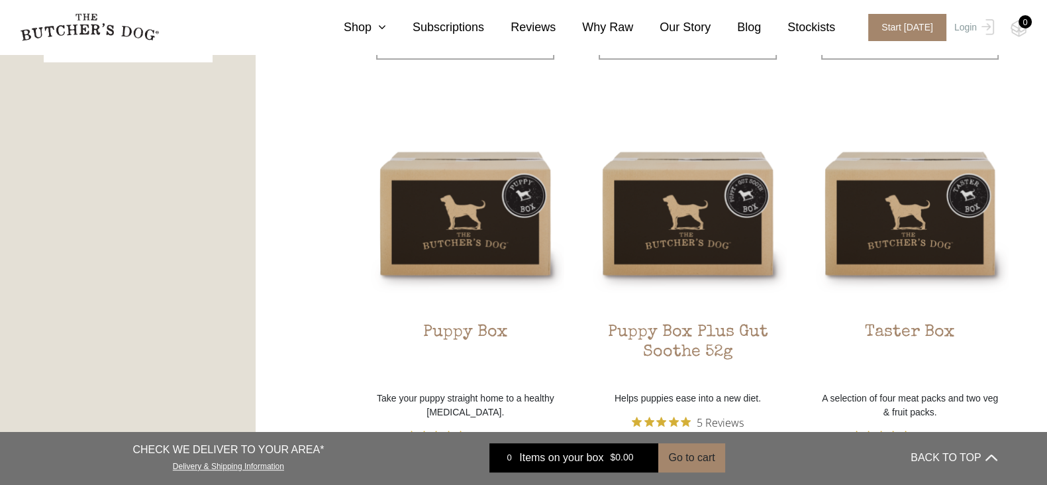
scroll to position [911, 0]
